Goal: Task Accomplishment & Management: Manage account settings

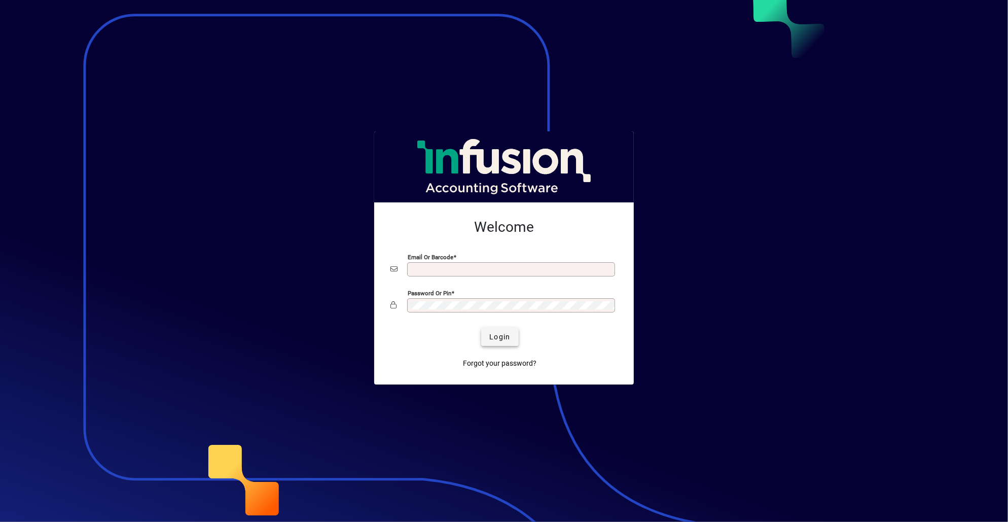
type input "**********"
click at [492, 339] on span "Login" at bounding box center [499, 337] width 21 height 11
